Goal: Book appointment/travel/reservation

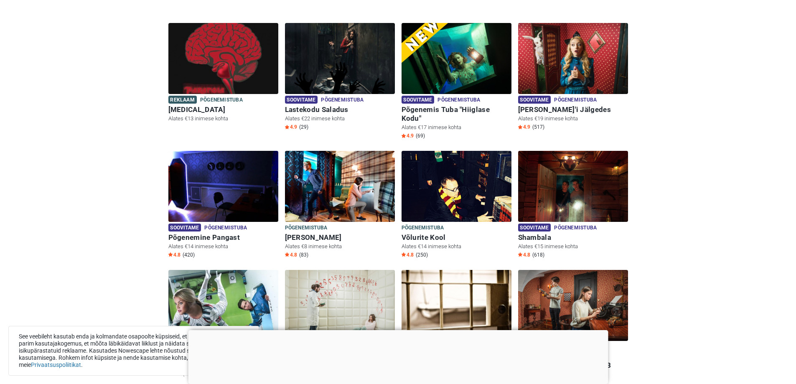
scroll to position [252, 0]
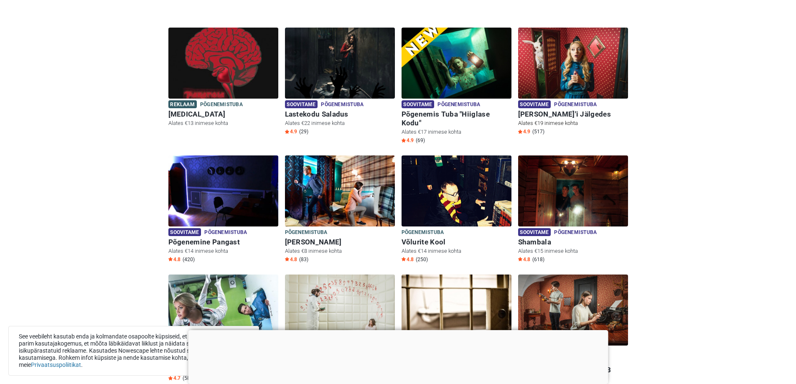
click at [546, 69] on img at bounding box center [573, 63] width 110 height 71
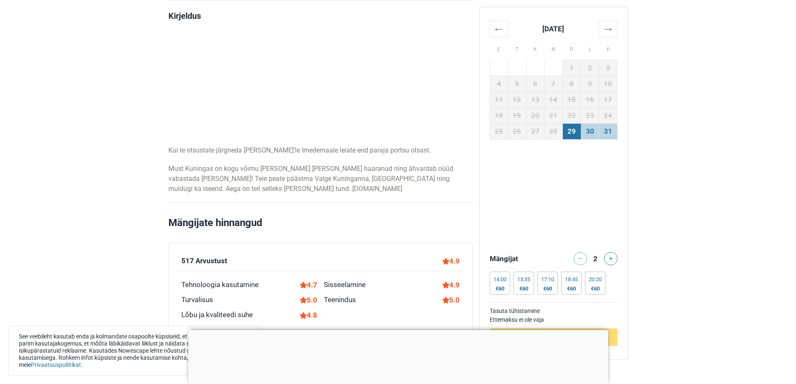
scroll to position [457, 0]
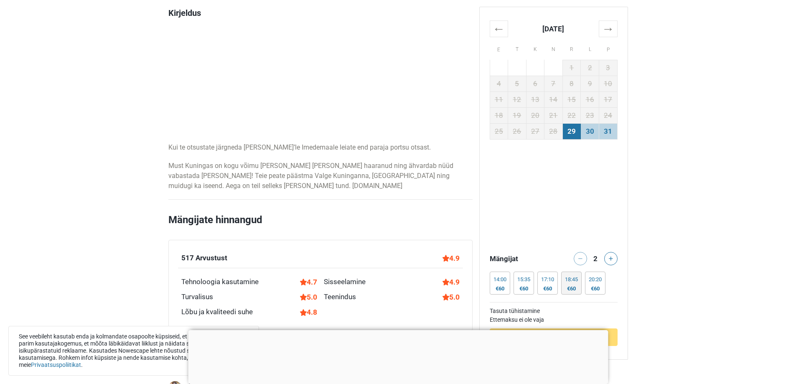
click at [577, 285] on div "€60" at bounding box center [571, 288] width 13 height 7
click at [611, 261] on button at bounding box center [610, 258] width 13 height 13
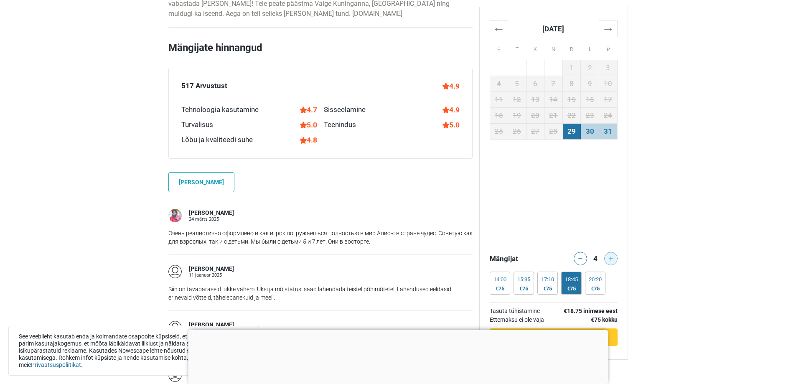
scroll to position [632, 0]
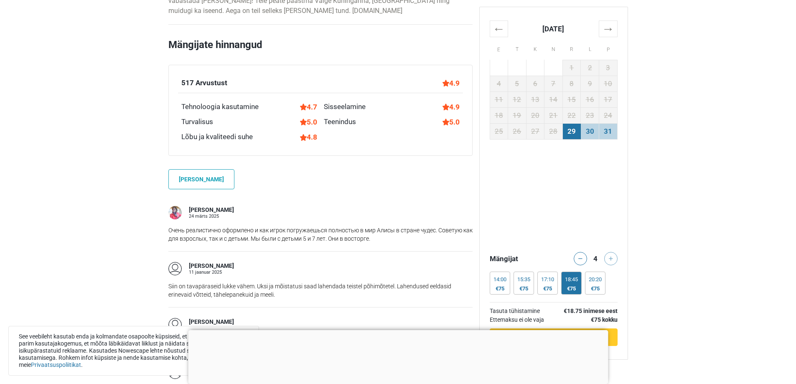
click at [395, 330] on div at bounding box center [398, 330] width 420 height 0
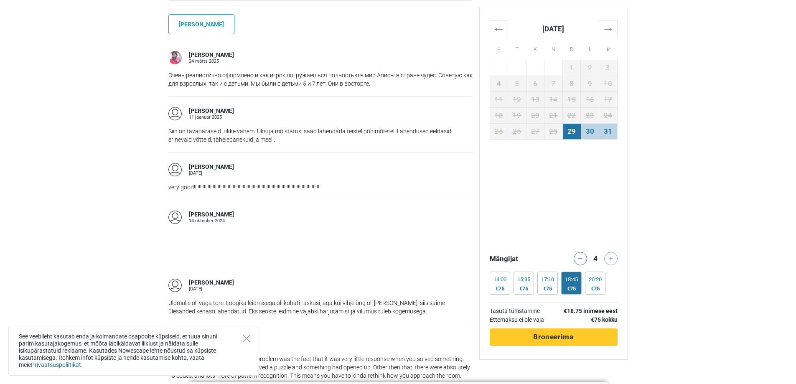
scroll to position [0, 0]
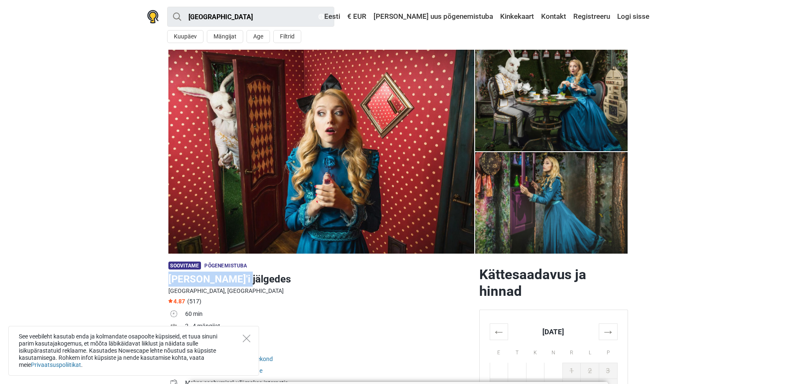
drag, startPoint x: 240, startPoint y: 279, endPoint x: 166, endPoint y: 282, distance: 74.4
copy h1 "Alice'i jälgedes"
drag, startPoint x: 795, startPoint y: 25, endPoint x: 746, endPoint y: -3, distance: 56.5
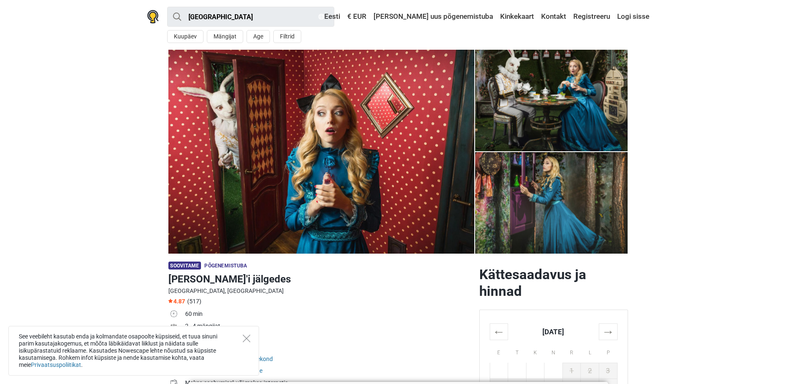
click at [251, 338] on div "See veebileht kasutab enda ja kolmandate osapoolte küpsiseid, et tuua sinuni pa…" at bounding box center [133, 351] width 251 height 50
click at [248, 339] on icon "Close" at bounding box center [247, 339] width 8 height 8
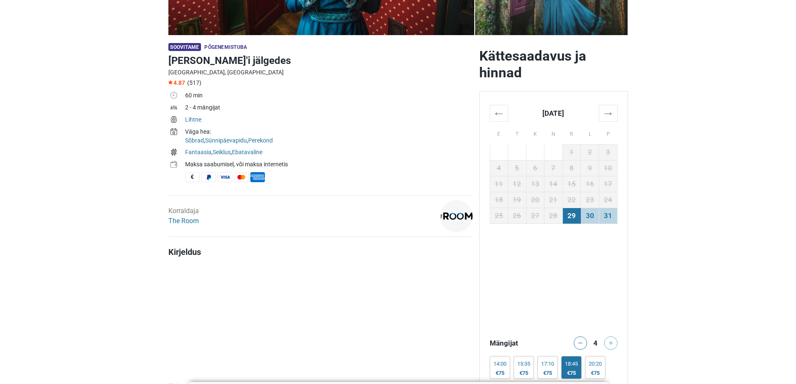
scroll to position [262, 0]
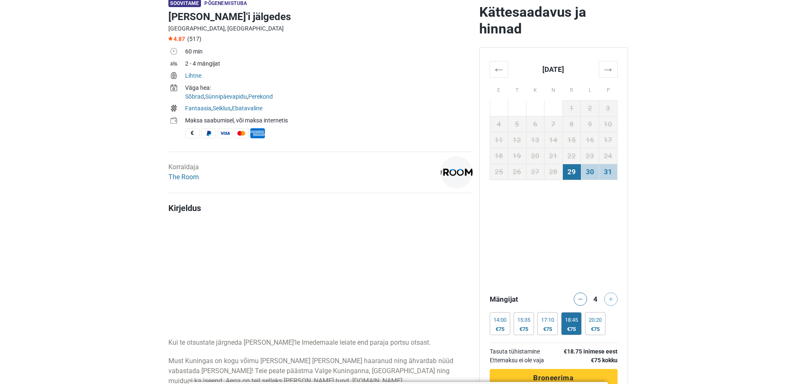
click at [573, 175] on td "29" at bounding box center [571, 172] width 18 height 16
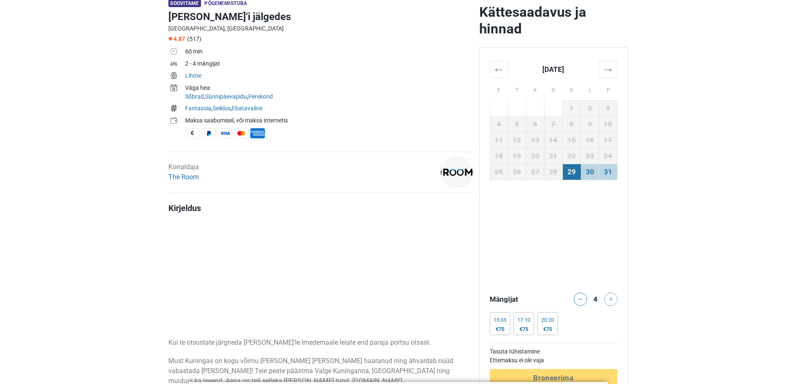
click at [573, 175] on td "29" at bounding box center [571, 172] width 18 height 16
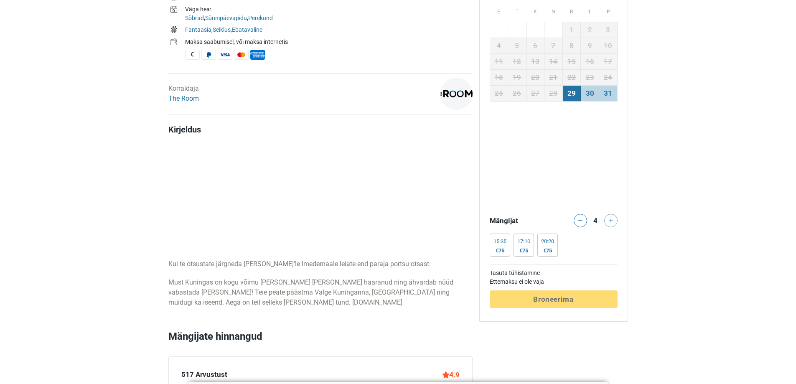
scroll to position [0, 0]
